Goal: Complete application form

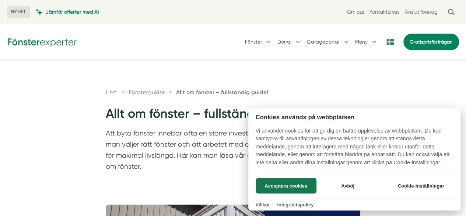
drag, startPoint x: 430, startPoint y: 186, endPoint x: 445, endPoint y: 193, distance: 16.6
click at [430, 186] on button "Cookie-inställningar" at bounding box center [421, 185] width 64 height 15
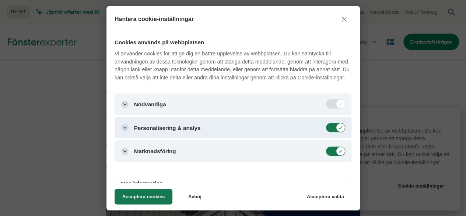
drag, startPoint x: 334, startPoint y: 136, endPoint x: 336, endPoint y: 139, distance: 4.0
click at [335, 132] on input "Personalisering & analys" at bounding box center [335, 127] width 18 height 8
click at [324, 115] on button "Nödvändiga" at bounding box center [233, 103] width 237 height 21
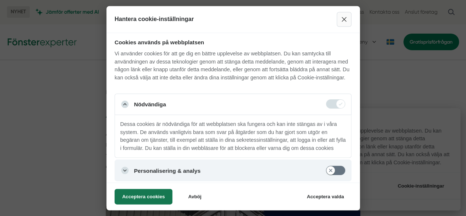
click at [347, 20] on button "Stäng" at bounding box center [344, 19] width 15 height 15
checkbox input "true"
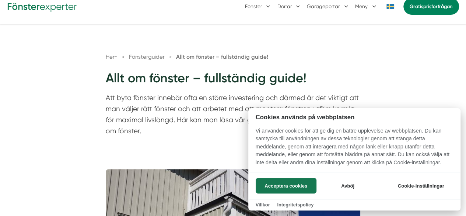
scroll to position [37, 0]
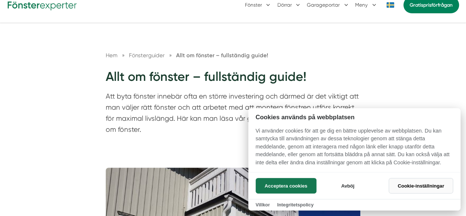
click at [427, 184] on button "Cookie-inställningar" at bounding box center [421, 185] width 64 height 15
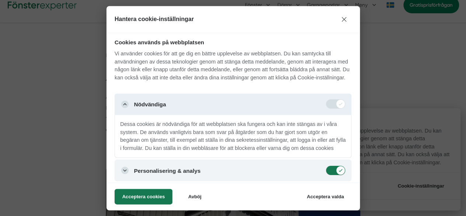
click at [149, 114] on button "Nödvändiga" at bounding box center [233, 103] width 237 height 21
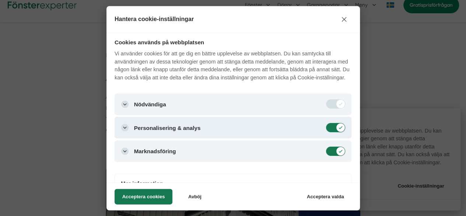
click at [138, 135] on button "Personalisering & analys" at bounding box center [233, 127] width 237 height 21
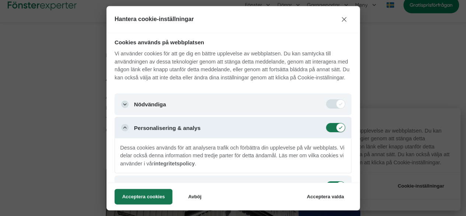
click at [139, 138] on button "Personalisering & analys" at bounding box center [233, 127] width 237 height 21
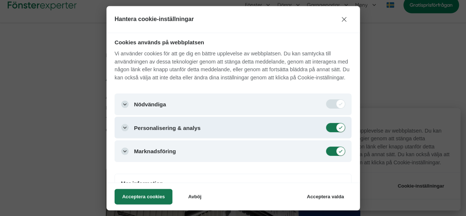
click at [138, 137] on button "Personalisering & analys" at bounding box center [233, 127] width 237 height 21
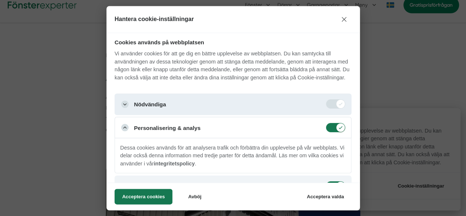
click at [139, 111] on button "Nödvändiga" at bounding box center [233, 103] width 237 height 21
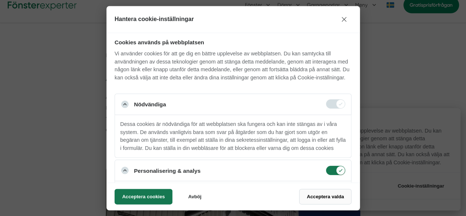
click at [324, 200] on button "Acceptera valda" at bounding box center [325, 195] width 52 height 15
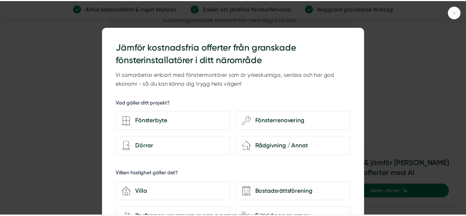
scroll to position [3427, 0]
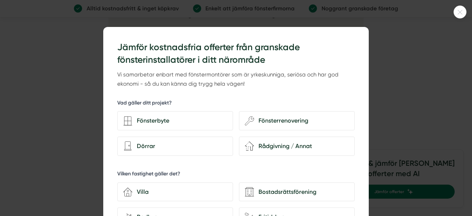
click at [455, 14] on icon at bounding box center [460, 12] width 12 height 4
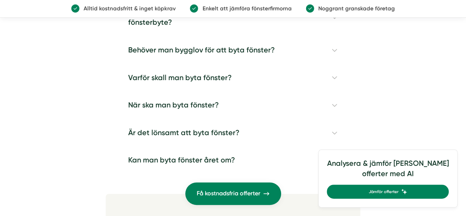
scroll to position [4237, 0]
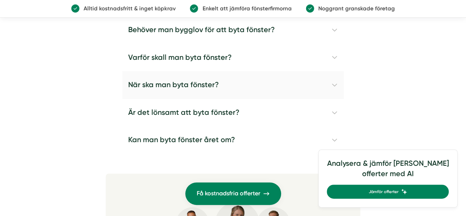
click at [336, 86] on h4 "När ska man byta fönster?" at bounding box center [232, 85] width 221 height 28
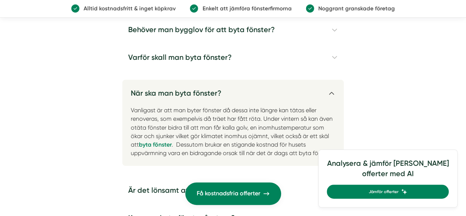
click at [329, 94] on h4 "När ska man byta fönster?" at bounding box center [232, 90] width 221 height 21
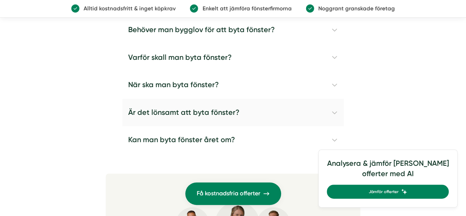
click at [335, 115] on h4 "Är det lönsamt att byta fönster?" at bounding box center [232, 113] width 221 height 28
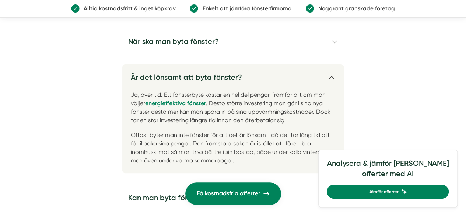
scroll to position [4311, 0]
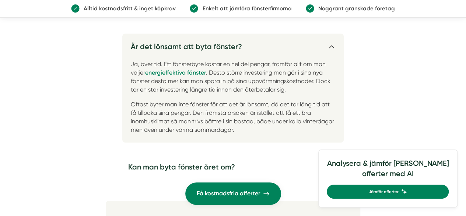
click at [328, 47] on h4 "Är det lönsamt att byta fönster?" at bounding box center [232, 44] width 221 height 21
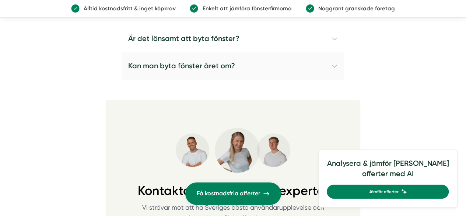
click at [334, 66] on h4 "Kan man byta fönster året om?" at bounding box center [232, 66] width 221 height 28
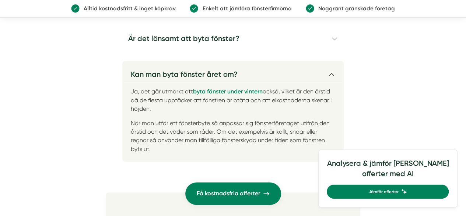
click at [333, 81] on h4 "Kan man byta fönster året om?" at bounding box center [232, 71] width 221 height 21
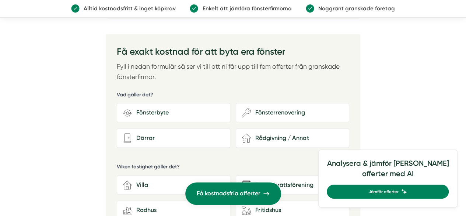
scroll to position [4569, 0]
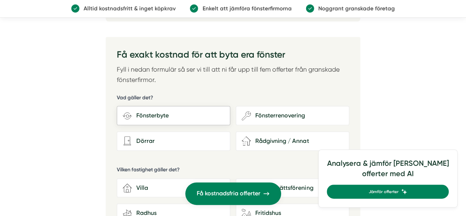
click at [153, 118] on div "Fönsterbyte" at bounding box center [178, 116] width 92 height 10
click at [0, 0] on input "Fönsterbyte" at bounding box center [0, 0] width 0 height 0
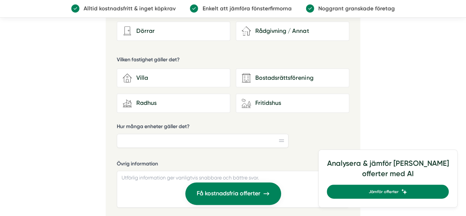
scroll to position [4679, 0]
click at [130, 73] on icon "house-3" at bounding box center [127, 76] width 9 height 9
click at [0, 0] on input "house-3 Villa" at bounding box center [0, 0] width 0 height 0
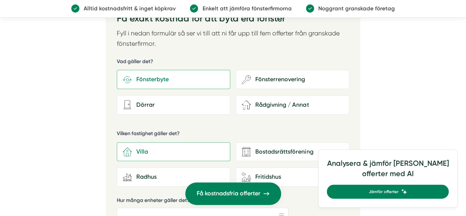
scroll to position [4569, 0]
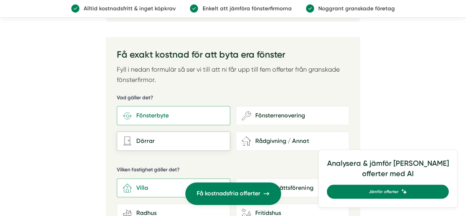
click at [148, 145] on div "Dörrar" at bounding box center [178, 141] width 92 height 10
click at [0, 0] on input "Dörrar" at bounding box center [0, 0] width 0 height 0
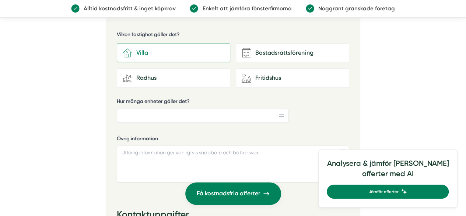
scroll to position [4716, 0]
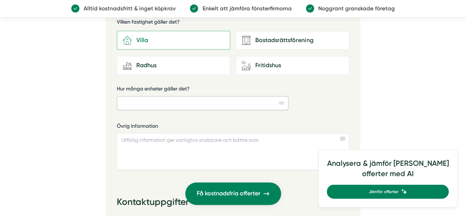
click at [220, 106] on input "Hur många enheter gäller det?" at bounding box center [203, 103] width 172 height 14
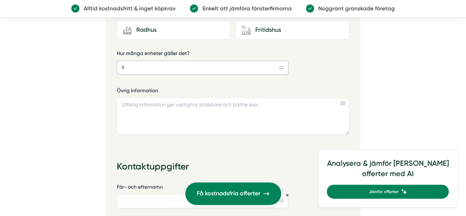
scroll to position [4753, 0]
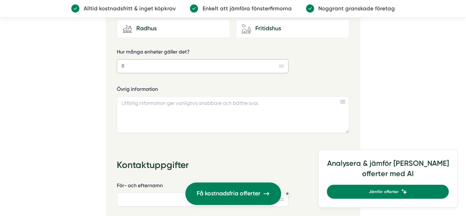
type input "8"
click at [142, 105] on textarea "Övrig information" at bounding box center [233, 114] width 232 height 37
click at [154, 102] on textarea "Litet trähus på65 m2" at bounding box center [233, 114] width 232 height 37
click at [196, 105] on textarea "Litet trähus på 65 m2" at bounding box center [233, 114] width 232 height 37
click at [271, 103] on textarea "Litet trähus på 65 m2, 6 fönster 1 ytterdörr 1 dörr på baksidan typ förrådstyp" at bounding box center [233, 114] width 232 height 37
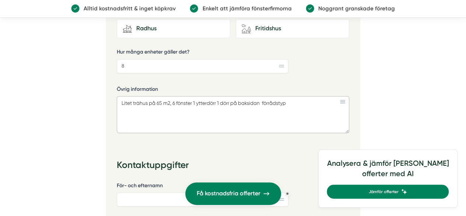
click at [301, 100] on textarea "Litet trähus på 65 m2, 6 fönster 1 ytterdörr 1 dörr på baksidan förrådstyp" at bounding box center [233, 114] width 232 height 37
click at [173, 102] on textarea "Litet trähus på 65 m2, 6 fönster 1 ytterdörr 1 dörr på baksidan förrådstyp Beva…" at bounding box center [233, 114] width 232 height 37
click at [139, 110] on textarea "Litet trähus på 65 m2, byggt 1942, 6 fönster 1 ytterdörr 1 dörr på baksidan för…" at bounding box center [233, 114] width 232 height 37
click at [194, 111] on textarea "Litet trähus på 65 m2, byggt 1942, 6 fönster 1 ytterdörr 1 dörr på baksidan för…" at bounding box center [233, 114] width 232 height 37
click at [240, 111] on textarea "Litet trähus på 65 m2, byggt 1942, 6 fönster 1 ytterdörr 1 dörr på baksidan för…" at bounding box center [233, 114] width 232 height 37
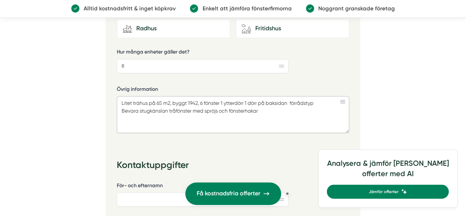
click at [175, 110] on textarea "Litet trähus på 65 m2, byggt 1942, 6 fönster 1 ytterdörr 1 dörr på baksidan för…" at bounding box center [233, 114] width 232 height 37
click at [293, 104] on textarea "Litet trähus på 65 m2, byggt 1942, 6 fönster 1 ytterdörr 1 dörr på baksidan för…" at bounding box center [233, 114] width 232 height 37
click at [128, 118] on textarea "Litet trähus på 65 m2, byggt 1942, 6 fönster 1 ytterdörr 1 dörr på baksidan för…" at bounding box center [233, 114] width 232 height 37
click at [276, 112] on textarea "Litet trähus på 65 m2, byggt 1942, 6 fönster 1 ytterdörr 1 dörr på baksidan för…" at bounding box center [233, 114] width 232 height 37
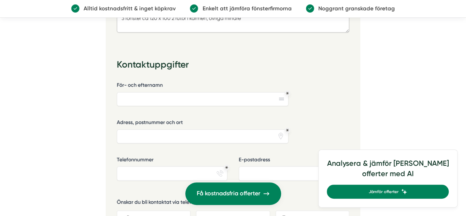
scroll to position [4864, 0]
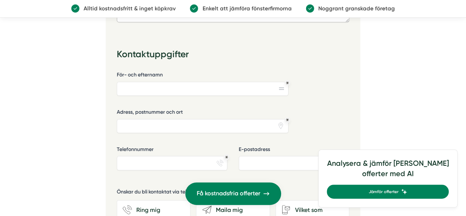
type textarea "Litet trähus på 65 m2, byggt 1942, 6 fönster 1 ytterdörr 1 dörr på baksidan för…"
click at [196, 85] on input "För- och efternamn" at bounding box center [203, 88] width 172 height 14
type input "[PERSON_NAME]"
click at [184, 126] on input "Adress, postnummer och ort" at bounding box center [203, 126] width 172 height 14
type input "[STREET_ADDRESS]"
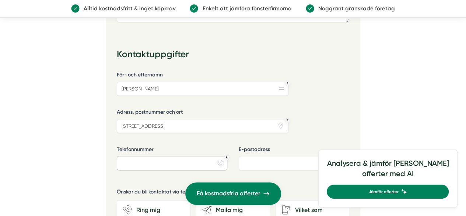
click at [158, 157] on input "Telefonnummer" at bounding box center [172, 162] width 111 height 14
type input "0703501808"
click at [276, 163] on input "E-postadress" at bounding box center [294, 162] width 111 height 14
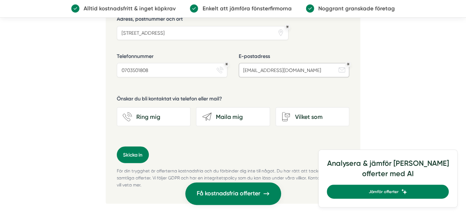
scroll to position [4974, 0]
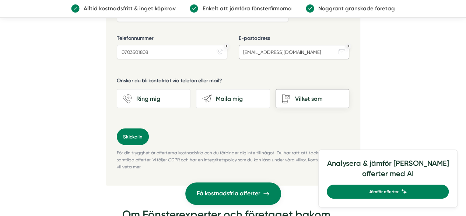
type input "[EMAIL_ADDRESS][DOMAIN_NAME]"
click at [302, 99] on div "Vilket som" at bounding box center [317, 99] width 53 height 10
click at [0, 0] on input "Vilket som" at bounding box center [0, 0] width 0 height 0
click at [138, 136] on button "Skicka in" at bounding box center [133, 136] width 32 height 17
